Goal: Information Seeking & Learning: Find specific fact

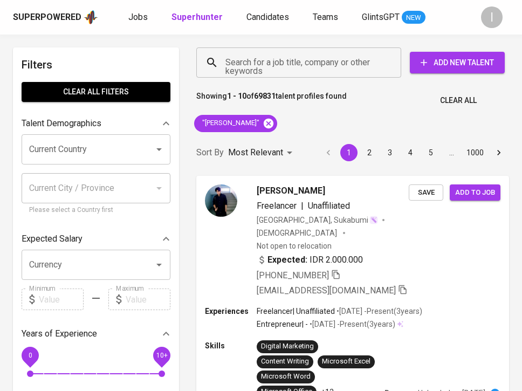
scroll to position [71, 0]
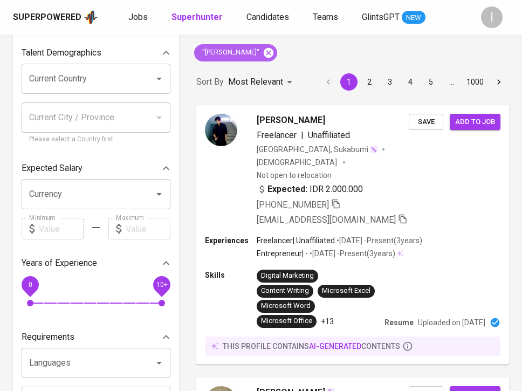
click at [274, 52] on icon at bounding box center [268, 53] width 12 height 12
click at [296, 66] on div "Sort By Most Relevant MOST_RELEVANT 1 2 3 4 5 … 1000" at bounding box center [353, 82] width 326 height 33
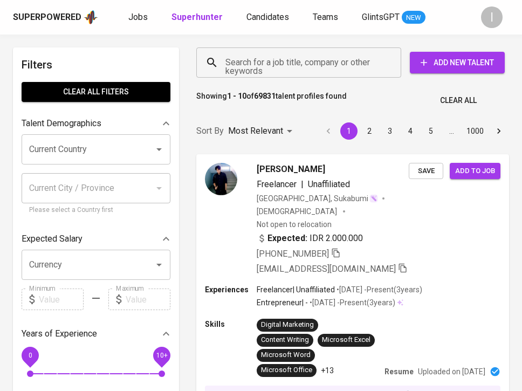
click at [296, 66] on input "Search for a job title, company or other keywords" at bounding box center [301, 62] width 157 height 20
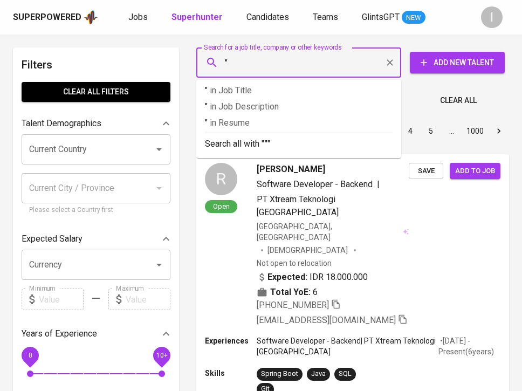
paste input "Resonac Materials [GEOGRAPHIC_DATA]"
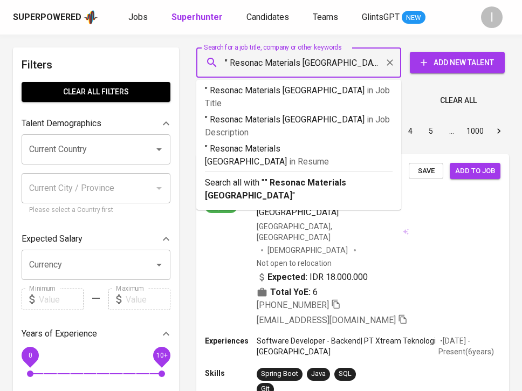
type input "" Resonac Materials Indonesia""
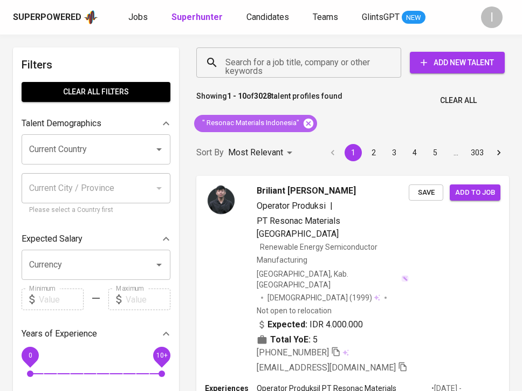
click at [307, 123] on icon at bounding box center [308, 123] width 12 height 12
click at [305, 70] on input "Search for a job title, company or other keywords" at bounding box center [301, 62] width 157 height 20
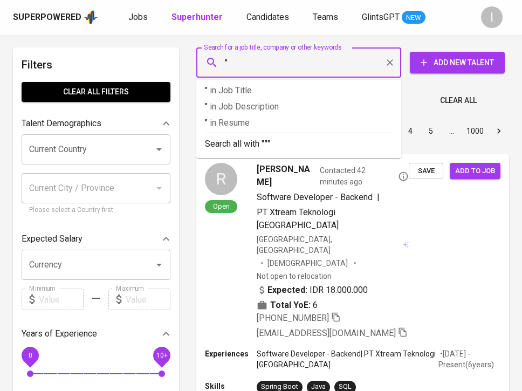
paste input "Resonac Materials [GEOGRAPHIC_DATA]"
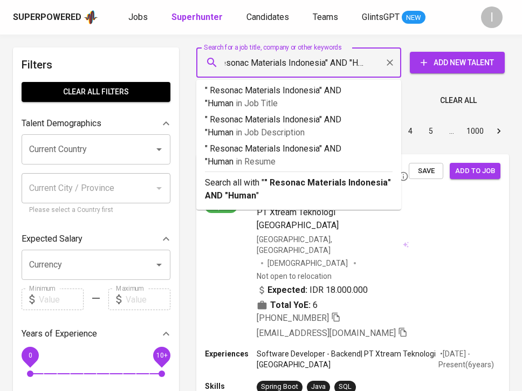
type input "" Resonac Materials Indonesia" AND "Human""
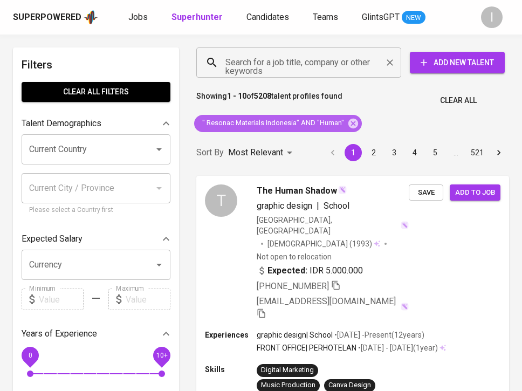
drag, startPoint x: 356, startPoint y: 121, endPoint x: 310, endPoint y: 62, distance: 74.5
click at [355, 121] on icon at bounding box center [353, 123] width 10 height 10
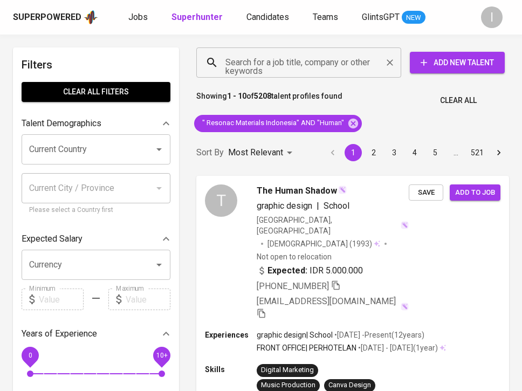
click at [310, 63] on input "Search for a job title, company or other keywords" at bounding box center [301, 62] width 157 height 20
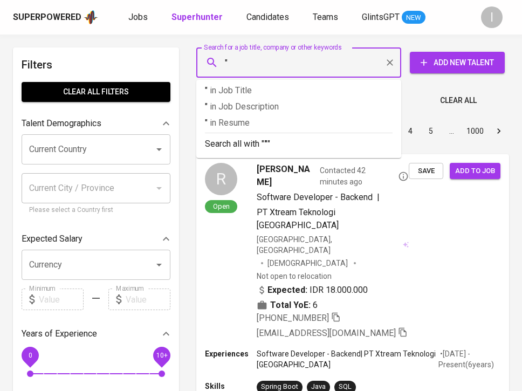
paste input "Resonac Materials [GEOGRAPHIC_DATA]"
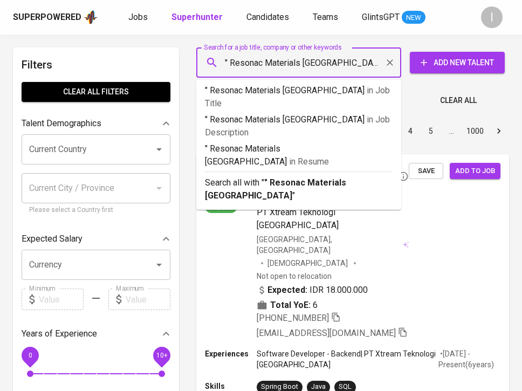
type input "" Resonac Materials Indonesia""
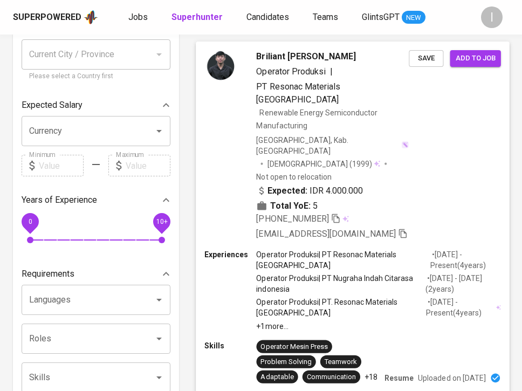
scroll to position [78, 0]
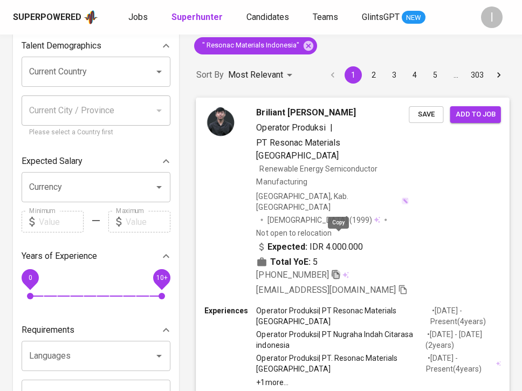
click at [341, 269] on icon "button" at bounding box center [336, 274] width 10 height 10
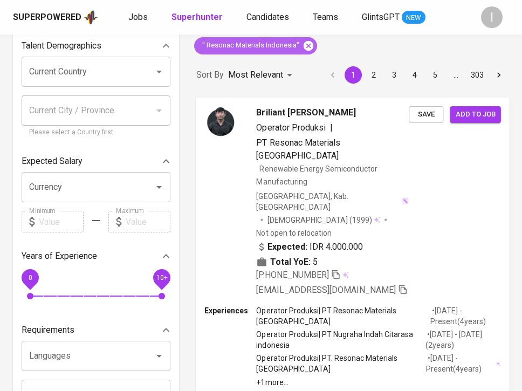
click at [307, 43] on icon at bounding box center [308, 45] width 10 height 10
click at [335, 69] on div "Sort By Most Relevant MOST_RELEVANT 1 2 3 4 5 … 303" at bounding box center [353, 75] width 326 height 33
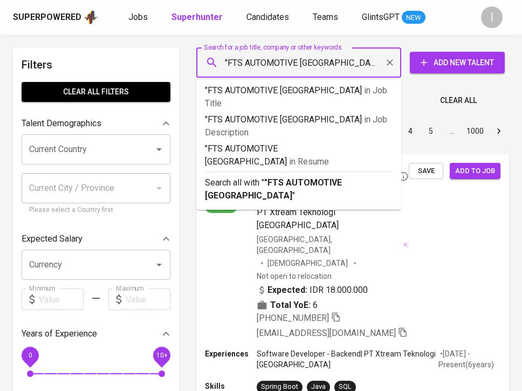
type input ""FTS AUTOMOTIVE INDONESIA ""
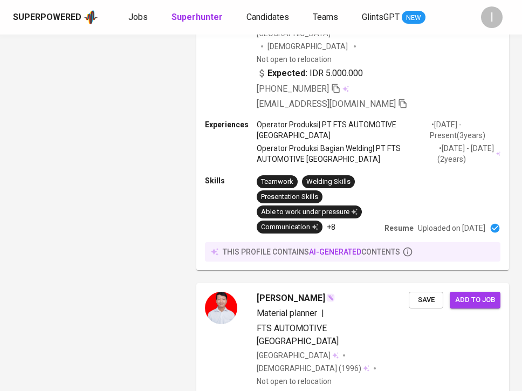
scroll to position [1323, 0]
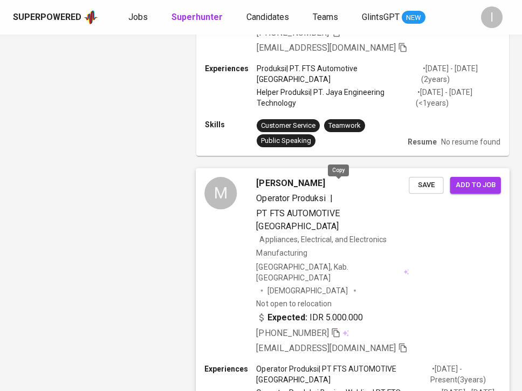
click at [339, 328] on icon "button" at bounding box center [336, 333] width 10 height 10
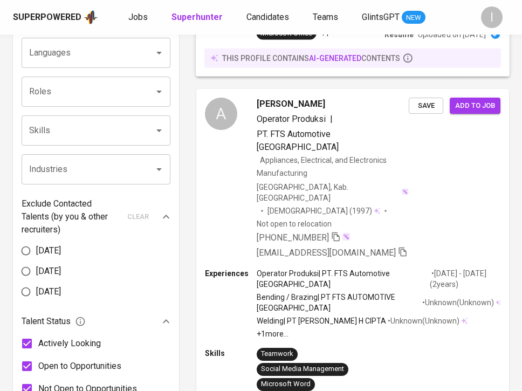
scroll to position [0, 0]
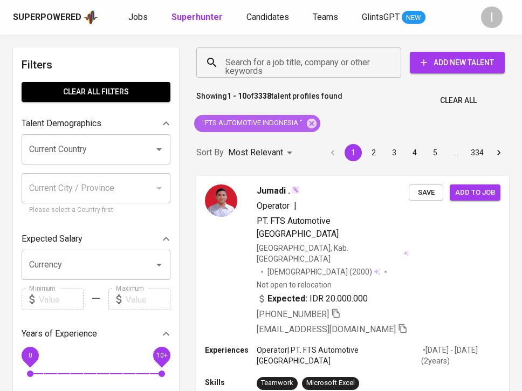
click at [294, 121] on span ""FTS AUTOMOTIVE INDONESIA "" at bounding box center [251, 123] width 115 height 10
copy div ""FTS AUTOMOTIVE INDONESIA ""
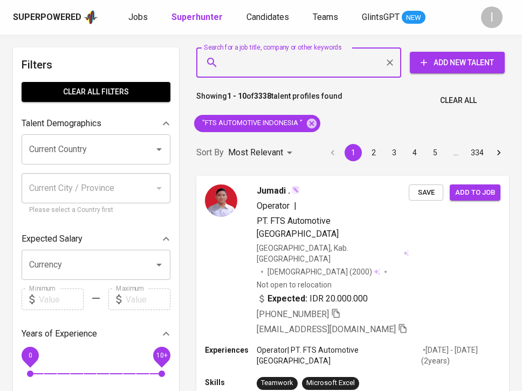
click at [292, 61] on input "Search for a job title, company or other keywords" at bounding box center [301, 62] width 157 height 20
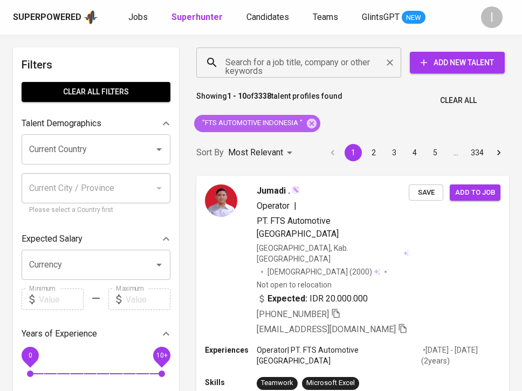
drag, startPoint x: 309, startPoint y: 123, endPoint x: 298, endPoint y: 73, distance: 51.4
click at [309, 123] on icon at bounding box center [312, 123] width 10 height 10
click at [298, 73] on div "Search for a job title, company or other keywords" at bounding box center [298, 62] width 205 height 30
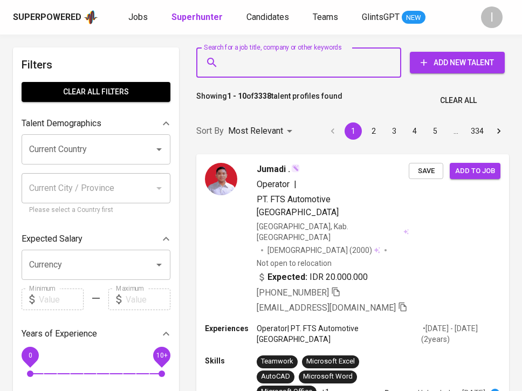
paste input ""FTS AUTOMOTIVE INDONESIA ""
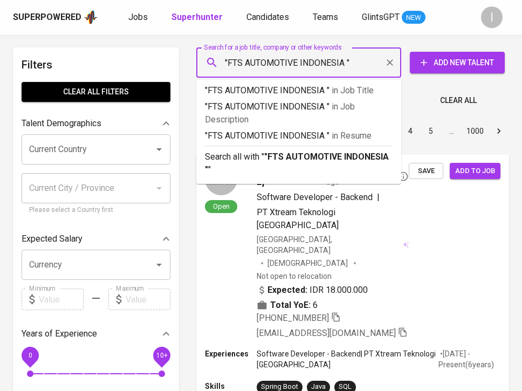
click at [344, 60] on input ""FTS AUTOMOTIVE INDONESIA "" at bounding box center [301, 62] width 157 height 20
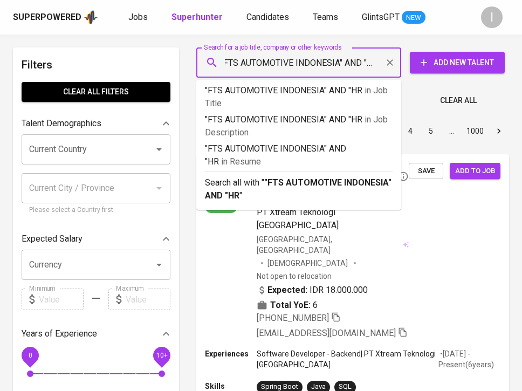
type input ""FTS AUTOMOTIVE INDONESIA" AND "HR""
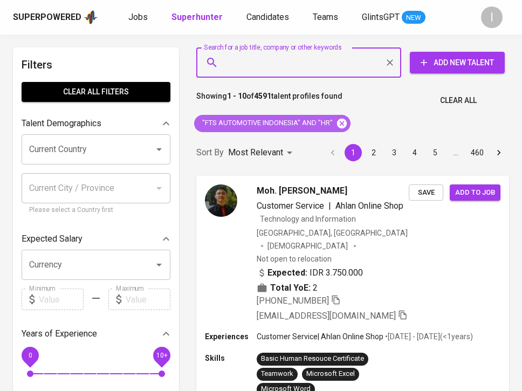
click at [342, 124] on icon at bounding box center [342, 123] width 10 height 10
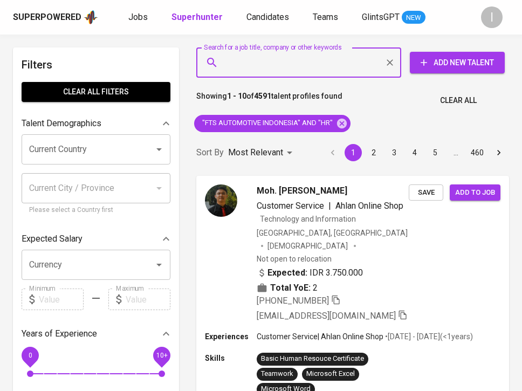
click at [318, 70] on input "Search for a job title, company or other keywords" at bounding box center [301, 62] width 157 height 20
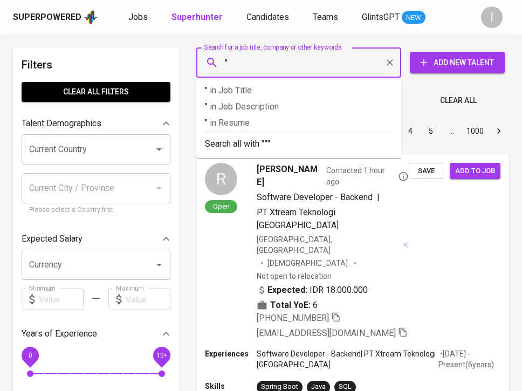
paste input "SUPER INDO SUPERMARKET"
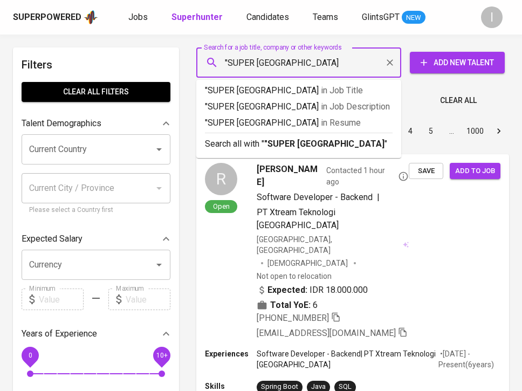
type input ""SUPER INDO PALEMBANG""
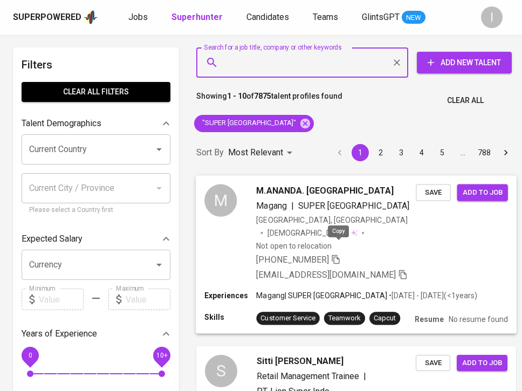
click at [336, 254] on icon "button" at bounding box center [335, 258] width 8 height 9
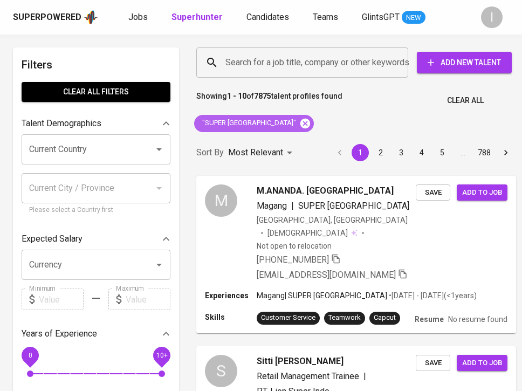
click at [300, 121] on icon at bounding box center [305, 123] width 10 height 10
click at [307, 71] on input "Search for a job title, company or other keywords" at bounding box center [305, 62] width 164 height 20
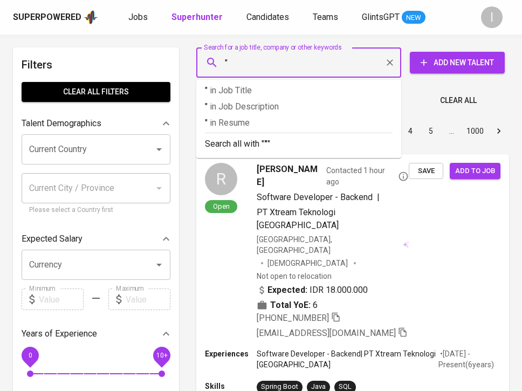
paste input "Sumber Alfaria Trijaya TBK - Cileungsi"
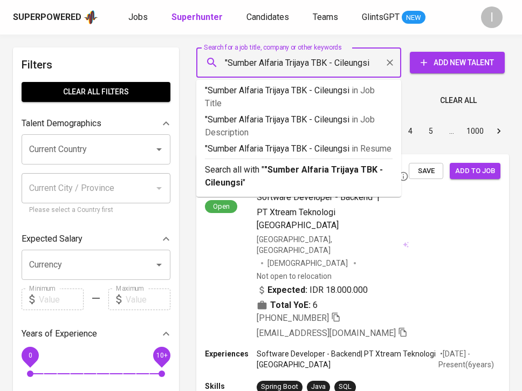
type input ""Sumber Alfaria Trijaya TBK - Cileungsi""
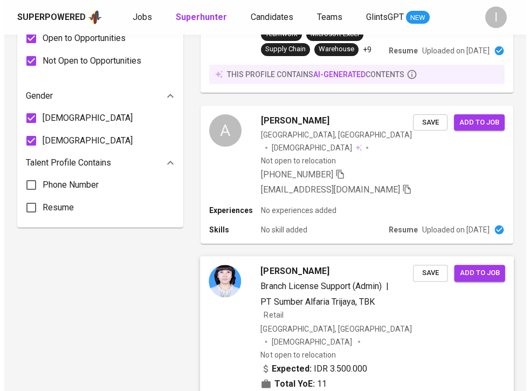
scroll to position [761, 0]
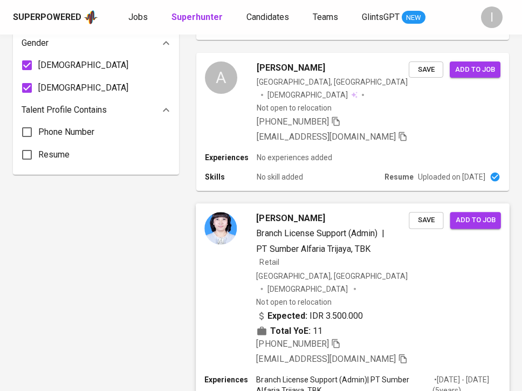
click at [276, 249] on span "PT Sumber Alfaria Trijaya, TBK" at bounding box center [313, 248] width 114 height 10
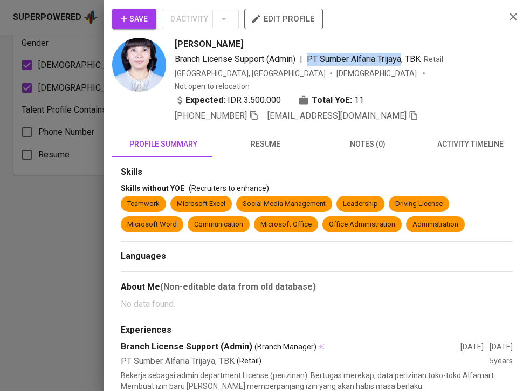
drag, startPoint x: 310, startPoint y: 58, endPoint x: 406, endPoint y: 57, distance: 96.5
click at [406, 57] on span "PT Sumber Alfaria Trijaya, TBK" at bounding box center [364, 59] width 114 height 10
copy span "PT Sumber Alfaria Trijaya"
click at [507, 15] on icon "button" at bounding box center [513, 16] width 13 height 13
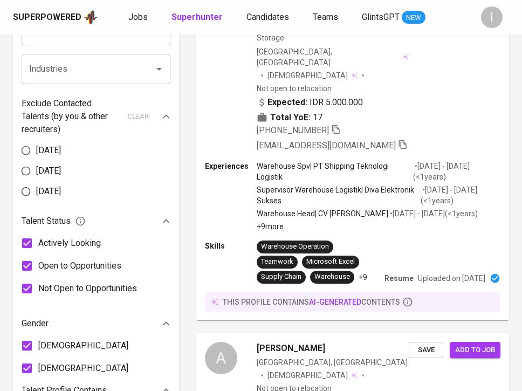
scroll to position [0, 0]
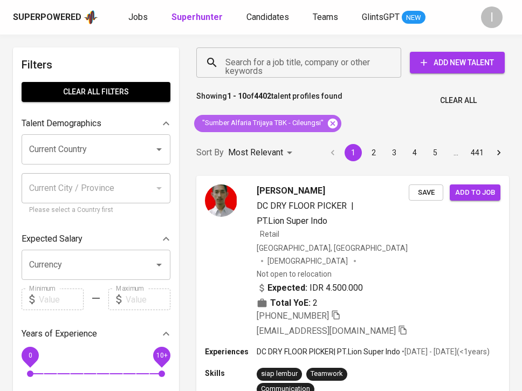
click at [330, 121] on icon at bounding box center [333, 123] width 10 height 10
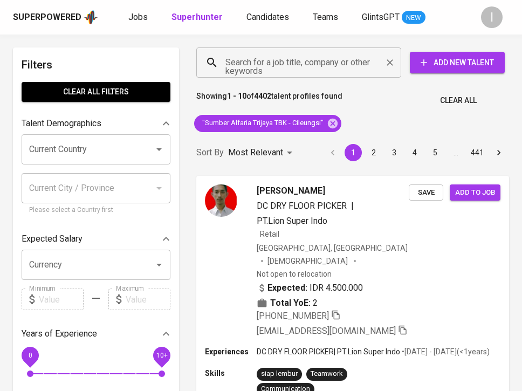
click at [334, 136] on div "Sort By Most Relevant MOST_RELEVANT 1 2 3 4 5 … 441" at bounding box center [353, 152] width 326 height 33
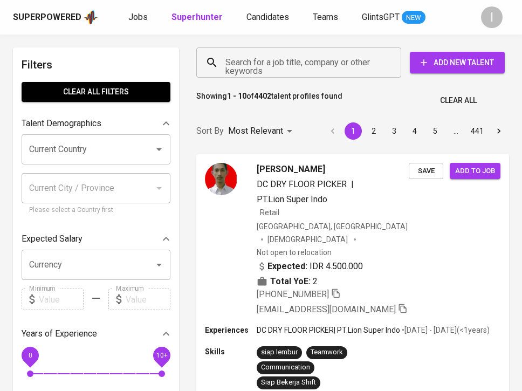
click at [317, 61] on input "Search for a job title, company or other keywords" at bounding box center [301, 62] width 157 height 20
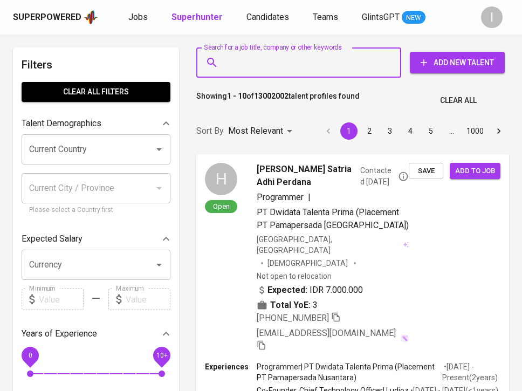
click at [320, 66] on input "Search for a job title, company or other keywords" at bounding box center [301, 62] width 157 height 20
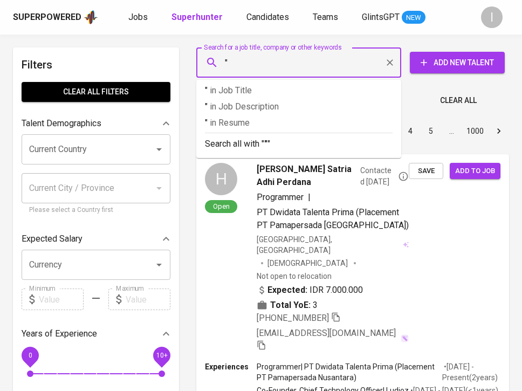
paste input "PT Sumber Alfaria Trijaya"
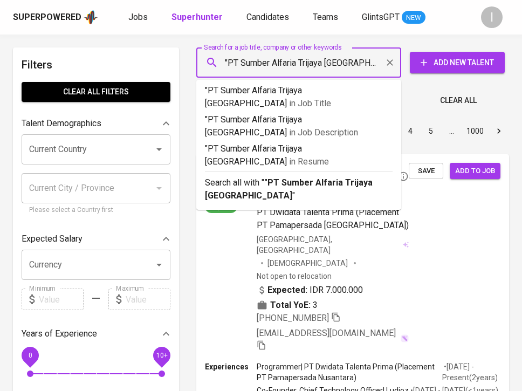
type input ""PT Sumber Alfaria Trijaya Bogor""
